Goal: Check status

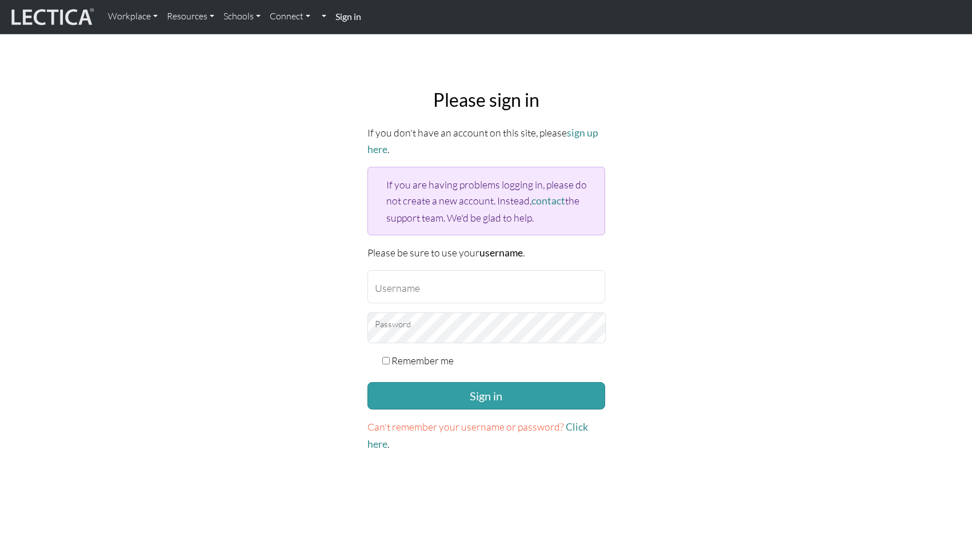
click at [437, 273] on form "If you don't have an account on this site, please sign up here . If you are hav…" at bounding box center [486, 289] width 238 height 328
click at [426, 270] on input "Username" at bounding box center [486, 286] width 238 height 33
type input "theodawson"
click at [490, 382] on button "Sign in" at bounding box center [486, 395] width 238 height 27
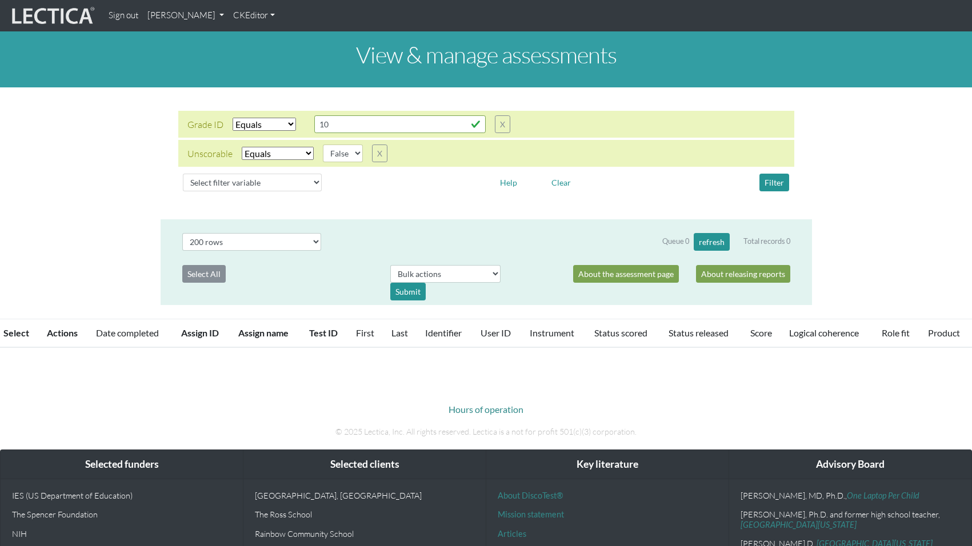
select select "equal"
select select "False"
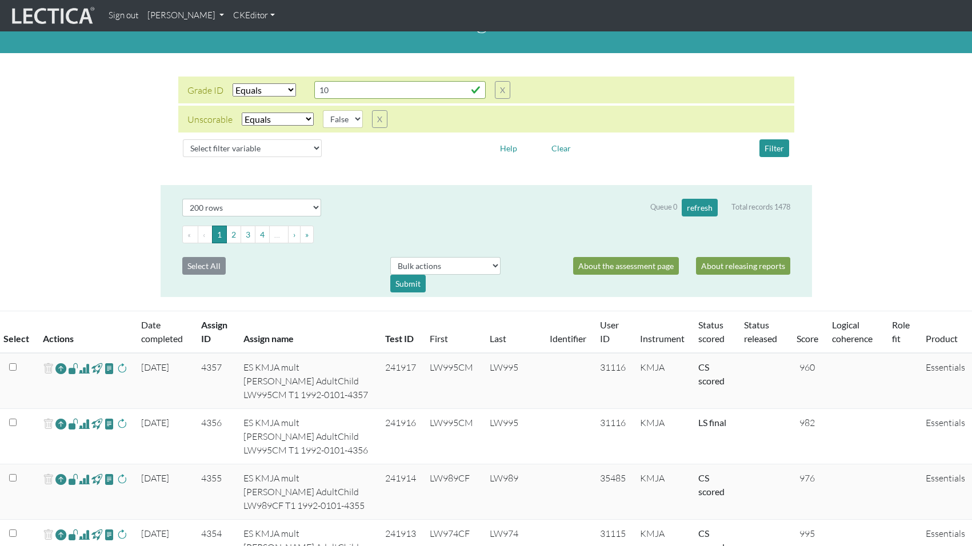
scroll to position [35, 0]
click at [161, 319] on link "Date completed" at bounding box center [162, 331] width 42 height 25
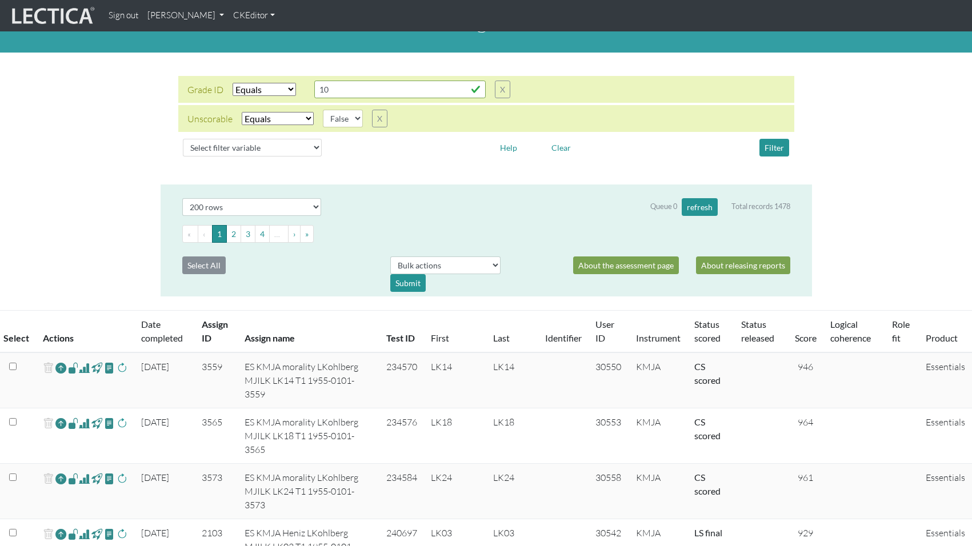
click at [155, 319] on link "Date completed" at bounding box center [162, 331] width 42 height 25
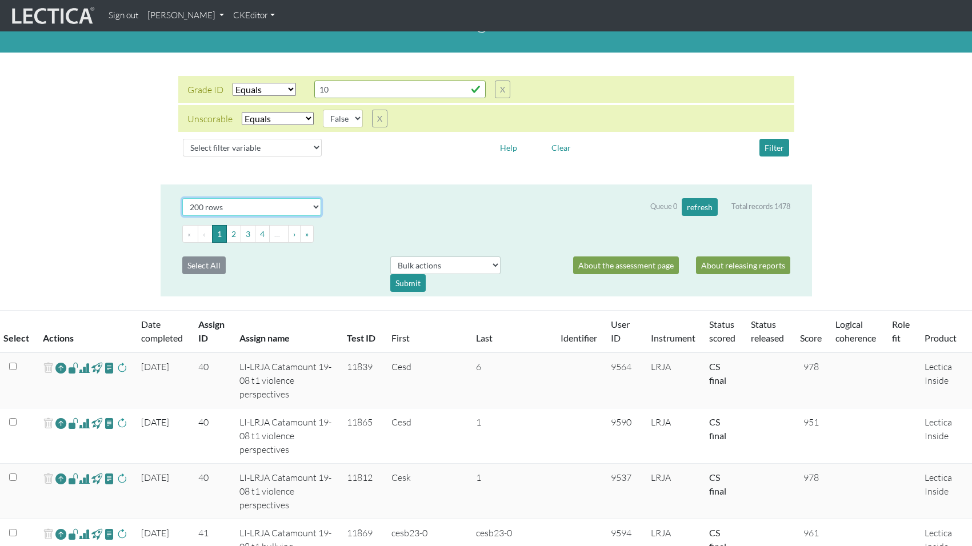
click at [298, 198] on select "Select # rows to display 10 rows 20 rows 50 rows 100 rows 200 rows 500 rows 100…" at bounding box center [251, 207] width 139 height 18
select select "50"
click at [182, 198] on select "Select # rows to display 10 rows 20 rows 50 rows 100 rows 200 rows 500 rows 100…" at bounding box center [251, 207] width 139 height 18
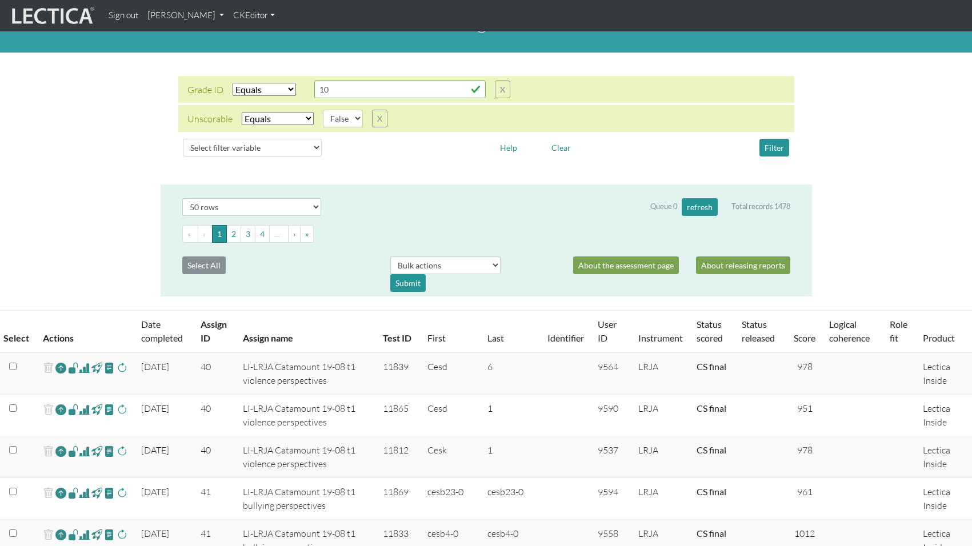
click at [152, 319] on link "Date completed" at bounding box center [162, 331] width 42 height 25
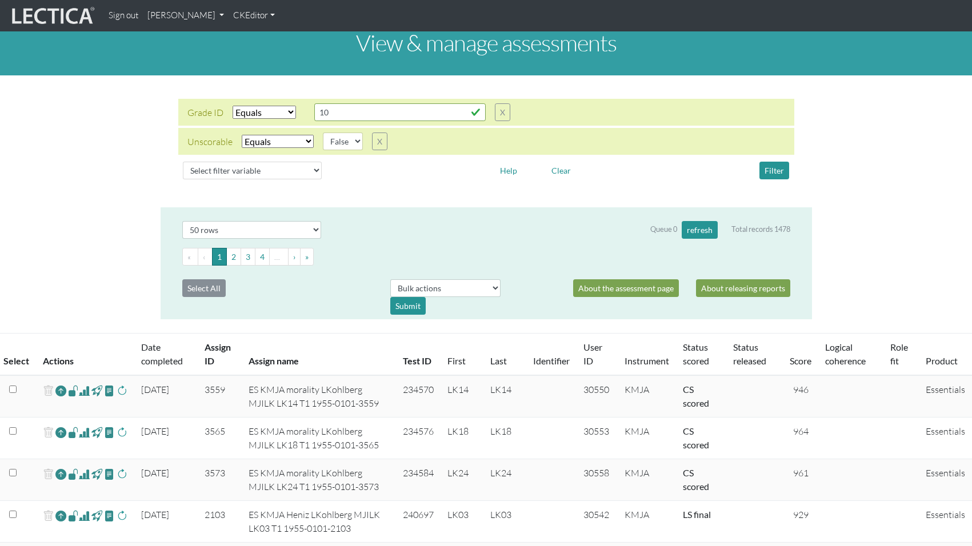
scroll to position [11, 0]
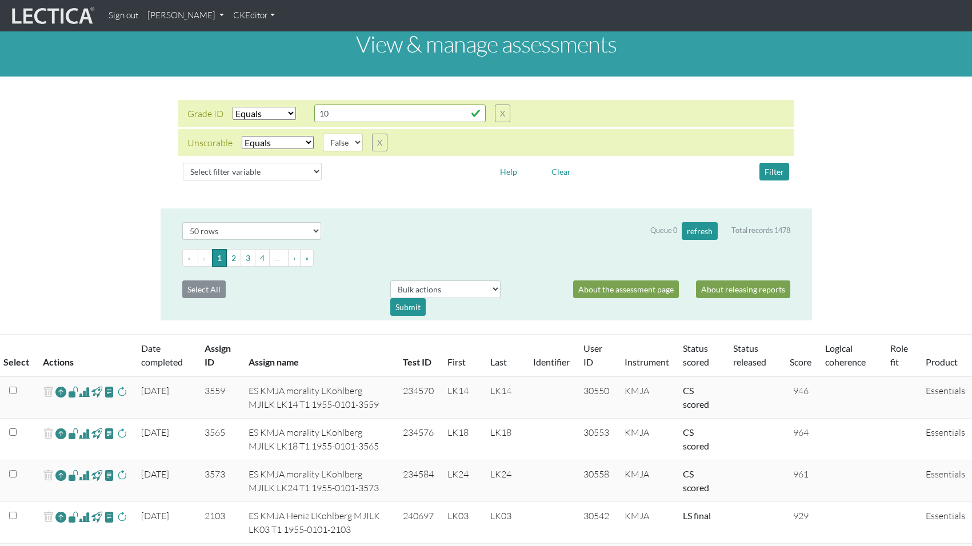
click at [143, 335] on th "Date completed" at bounding box center [165, 356] width 63 height 42
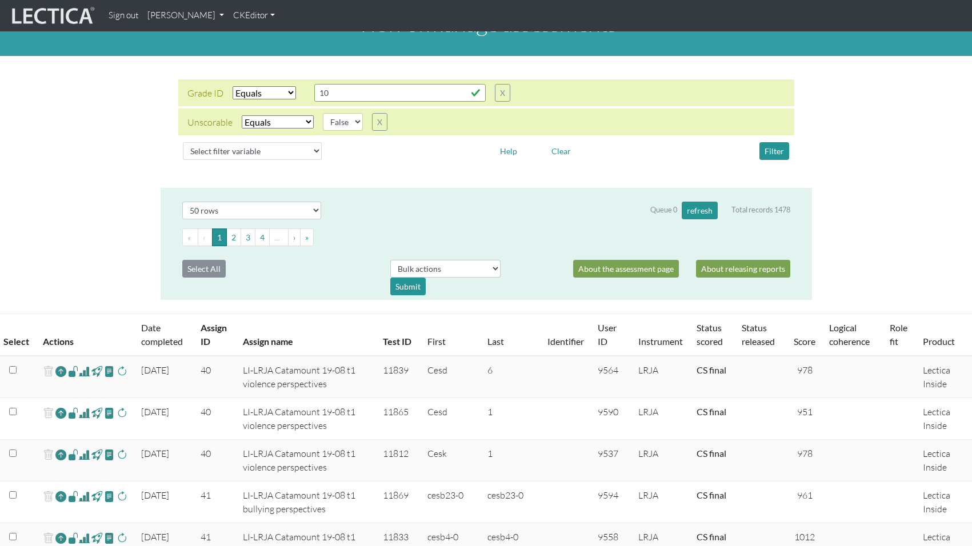
scroll to position [0, 0]
